Goal: Check status

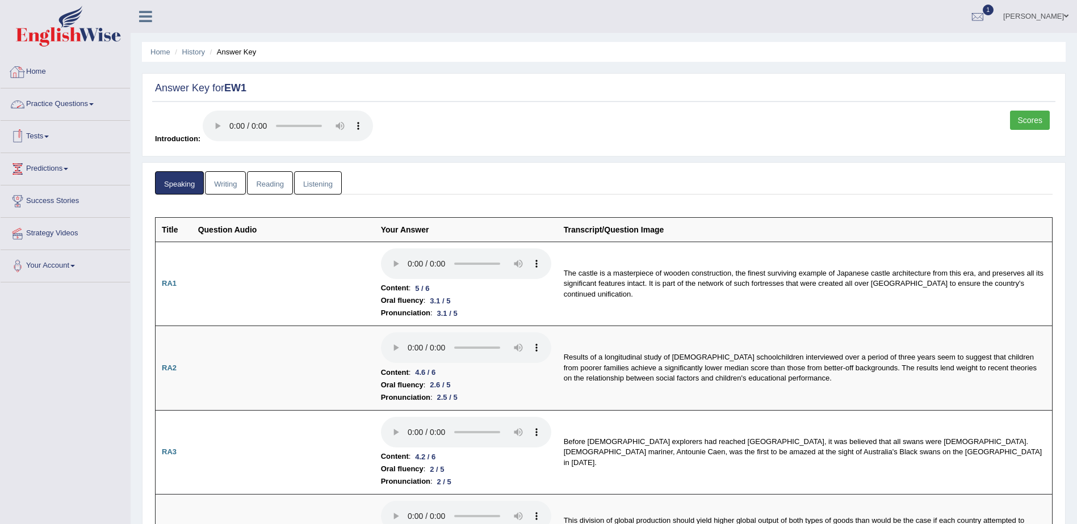
click at [31, 68] on link "Home" at bounding box center [65, 70] width 129 height 28
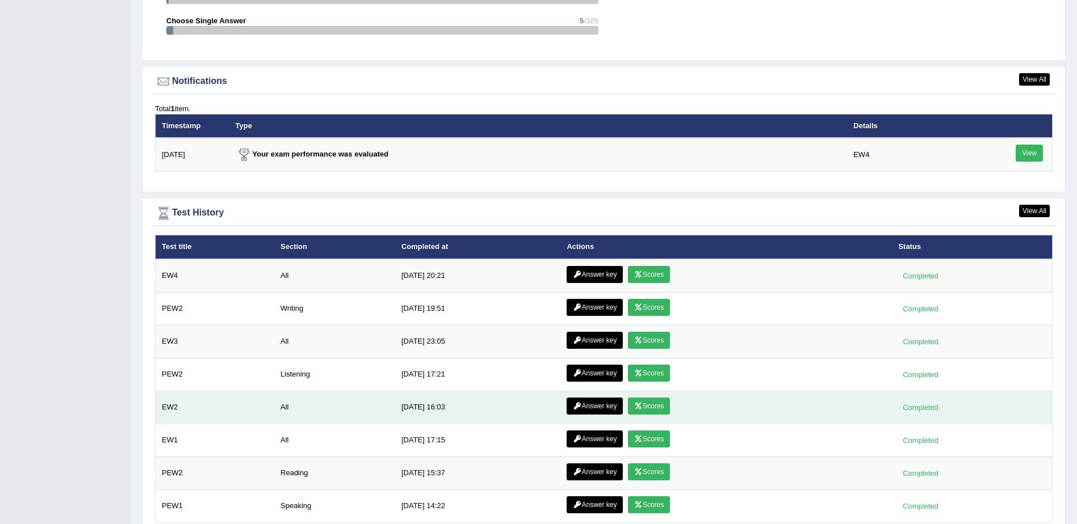
scroll to position [1344, 0]
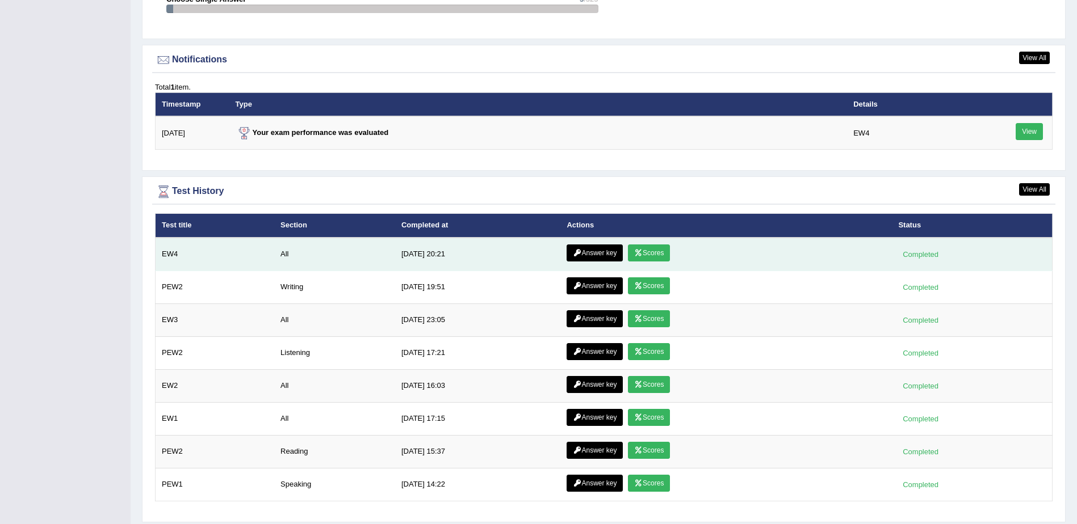
click at [642, 251] on link "Scores" at bounding box center [649, 253] width 42 height 17
